Goal: Task Accomplishment & Management: Manage account settings

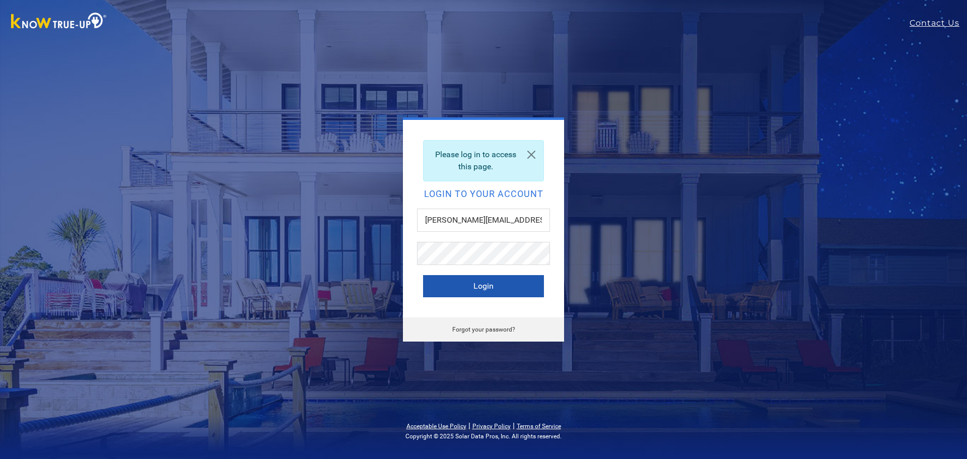
click at [491, 286] on button "Login" at bounding box center [483, 286] width 121 height 22
click at [486, 292] on button "Login" at bounding box center [483, 286] width 121 height 22
click at [210, 73] on div "Invalid email address or password Login to your account Derrick@925solarEnergy.…" at bounding box center [483, 229] width 967 height 459
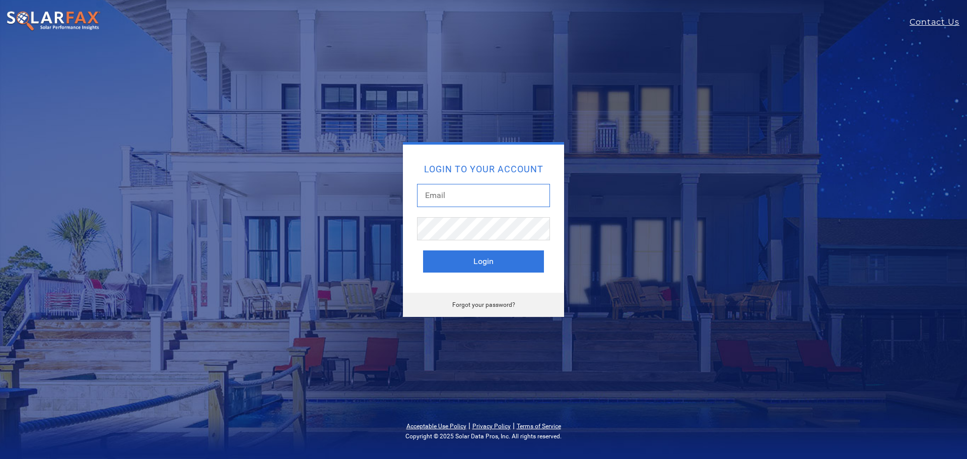
click at [446, 189] on input "text" at bounding box center [483, 195] width 133 height 23
type input "[PERSON_NAME][EMAIL_ADDRESS][DOMAIN_NAME]"
click at [469, 259] on button "Login" at bounding box center [483, 261] width 121 height 22
click at [466, 186] on input "text" at bounding box center [483, 195] width 133 height 23
type input "[PERSON_NAME][EMAIL_ADDRESS][DOMAIN_NAME]"
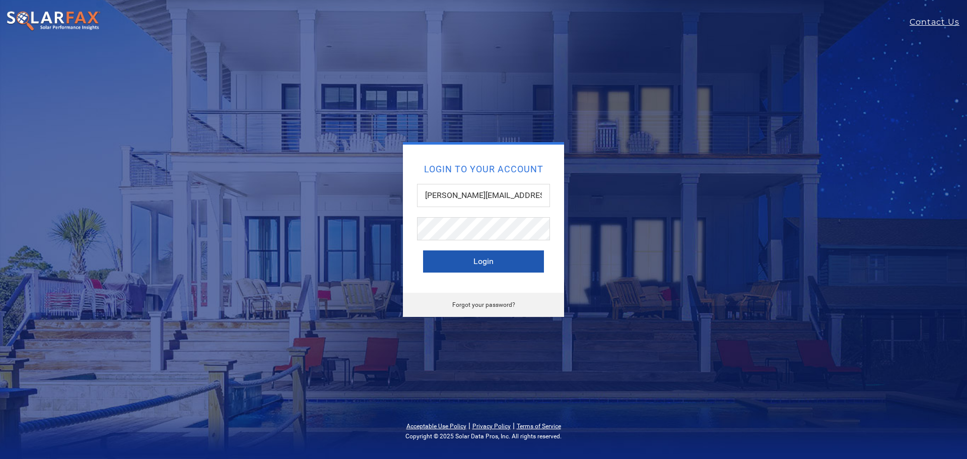
click at [490, 264] on button "Login" at bounding box center [483, 261] width 121 height 22
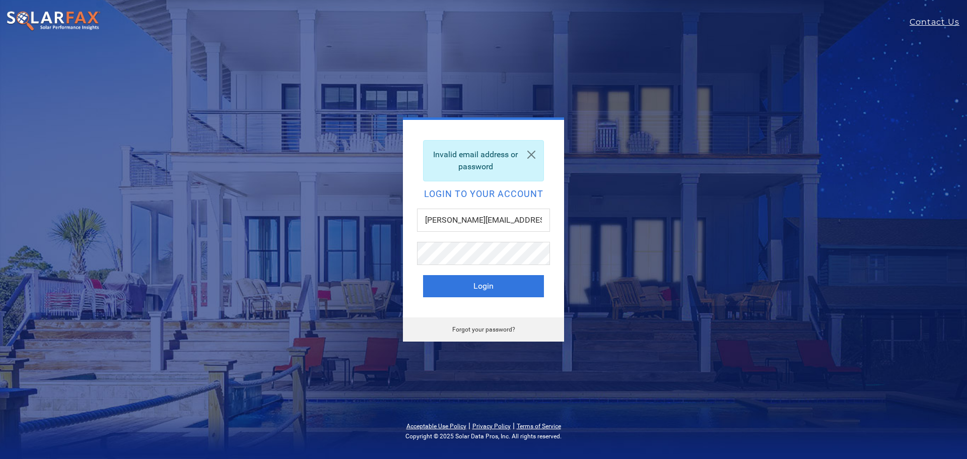
click at [494, 328] on link "Forgot your password?" at bounding box center [483, 329] width 63 height 7
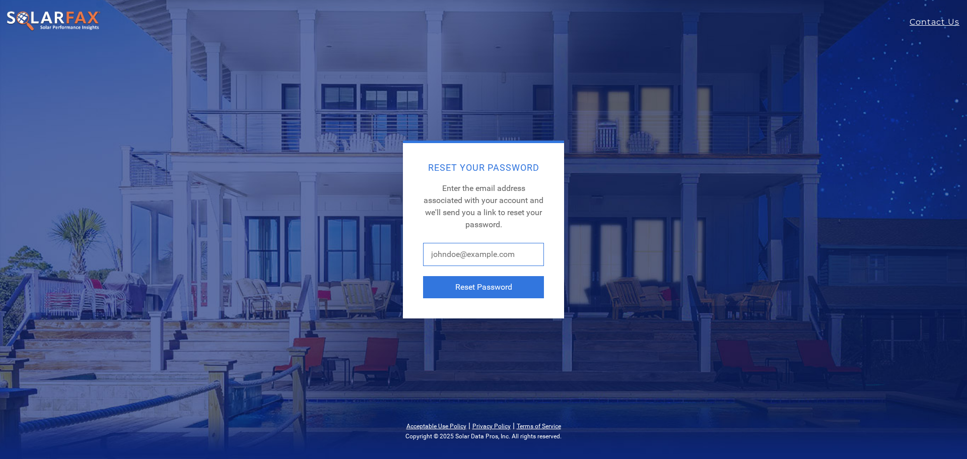
click at [476, 255] on input "text" at bounding box center [483, 254] width 121 height 23
type input "[PERSON_NAME][EMAIL_ADDRESS][DOMAIN_NAME]"
click at [492, 288] on button "Reset Password" at bounding box center [483, 287] width 121 height 22
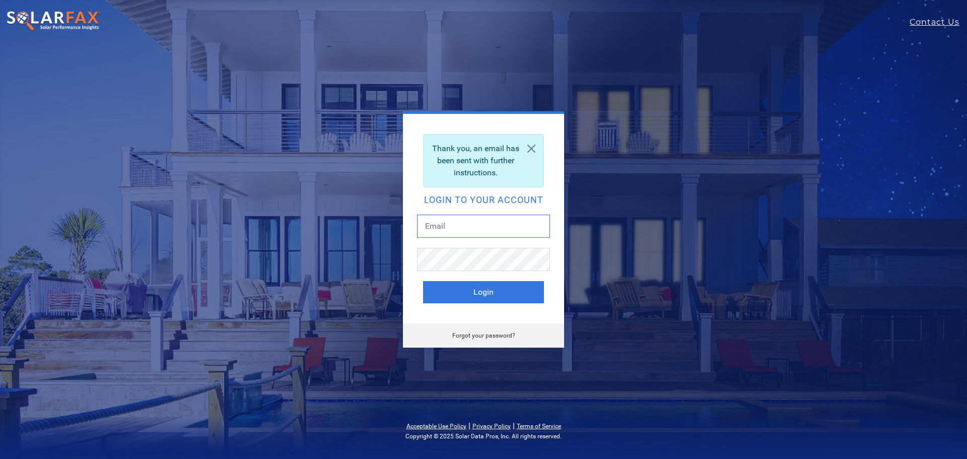
click at [464, 227] on input "text" at bounding box center [483, 226] width 133 height 23
type input "[PERSON_NAME][EMAIL_ADDRESS][DOMAIN_NAME]"
click at [423, 281] on button "Login" at bounding box center [483, 292] width 121 height 22
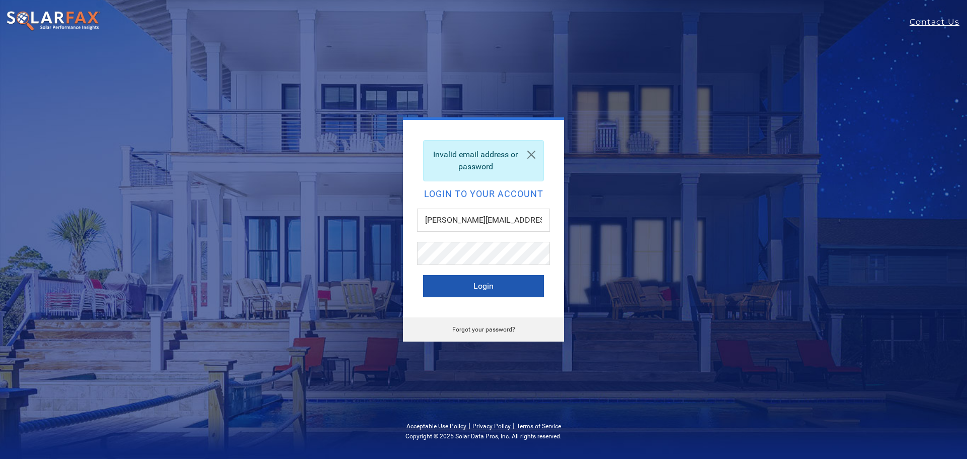
click at [478, 284] on button "Login" at bounding box center [483, 286] width 121 height 22
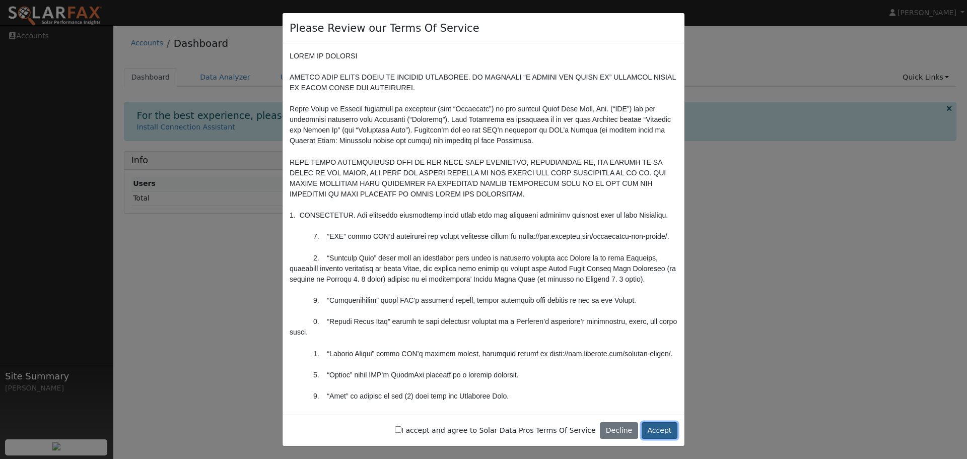
click at [666, 427] on button "Accept" at bounding box center [660, 430] width 36 height 17
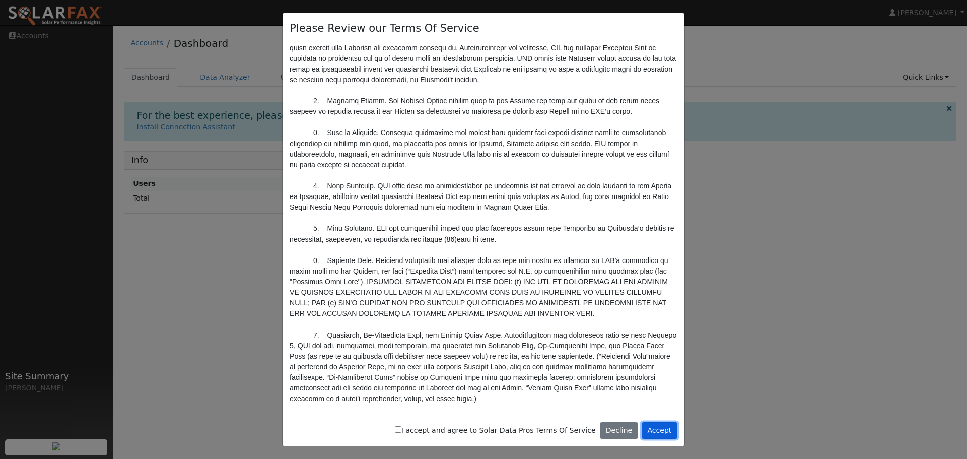
scroll to position [705, 0]
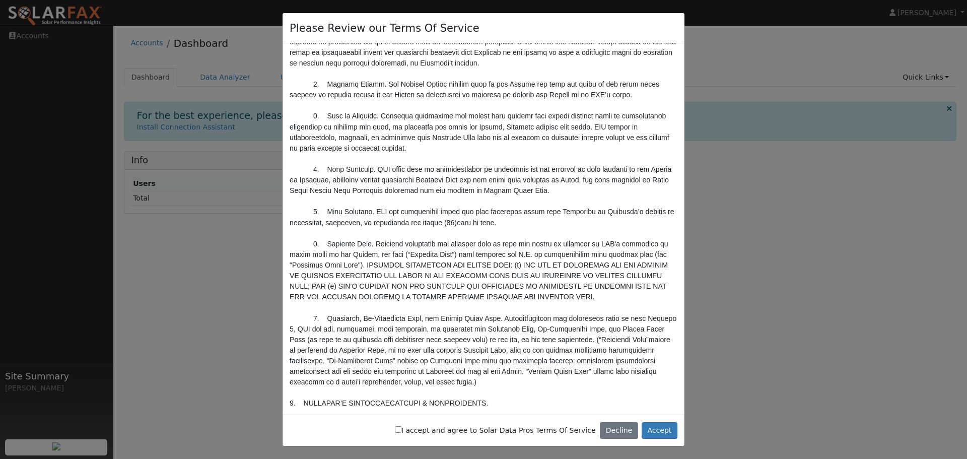
click at [402, 430] on input "I accept and agree to Solar Data Pros Terms Of Service" at bounding box center [398, 429] width 7 height 7
checkbox input "true"
click at [662, 429] on button "Accept" at bounding box center [660, 430] width 36 height 17
click at [671, 431] on div "Please Review our Terms Of Service I accept and agree to Solar Data Pros Terms …" at bounding box center [540, 242] width 854 height 434
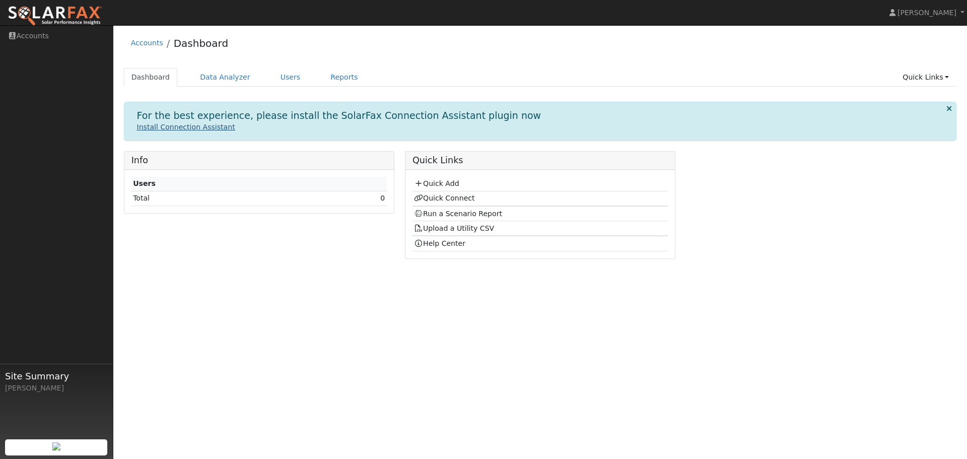
click at [193, 127] on link "Install Connection Assistant" at bounding box center [186, 127] width 98 height 8
click at [422, 183] on icon at bounding box center [418, 183] width 9 height 7
